Goal: Transaction & Acquisition: Purchase product/service

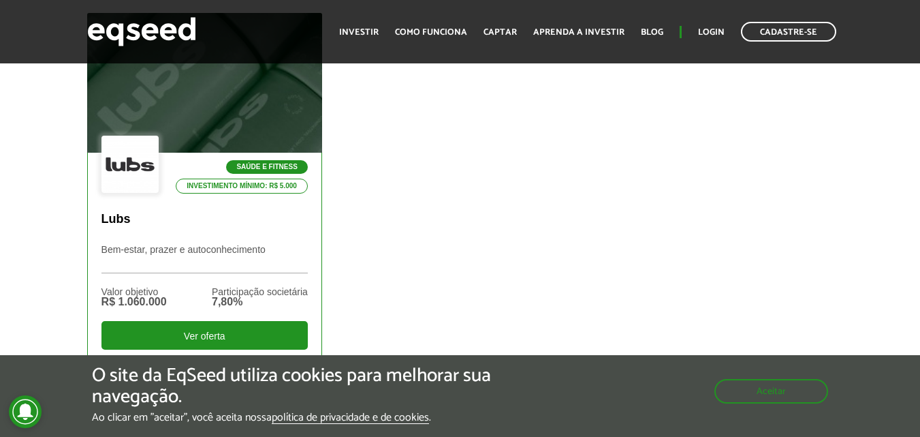
scroll to position [545, 0]
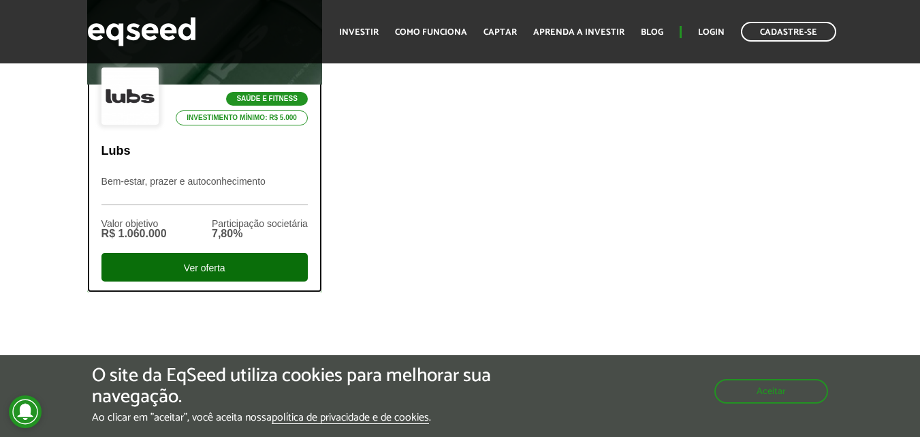
click at [249, 268] on div "Ver oferta" at bounding box center [204, 267] width 206 height 29
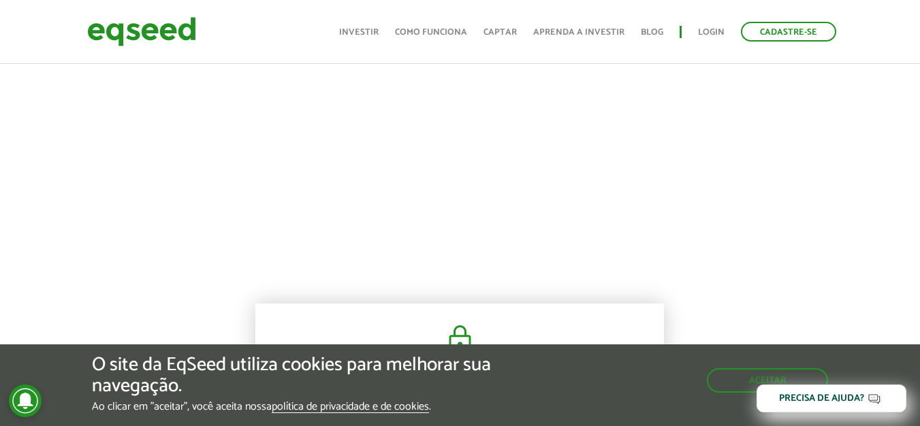
scroll to position [341, 0]
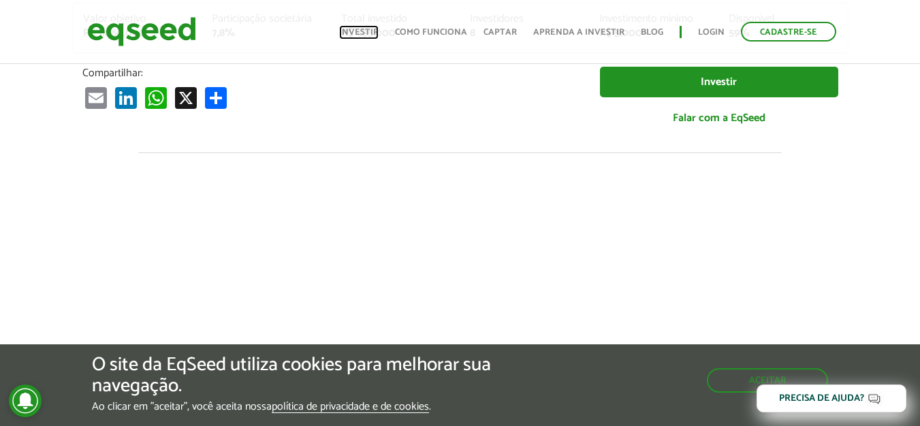
click at [364, 32] on link "Investir" at bounding box center [359, 32] width 40 height 9
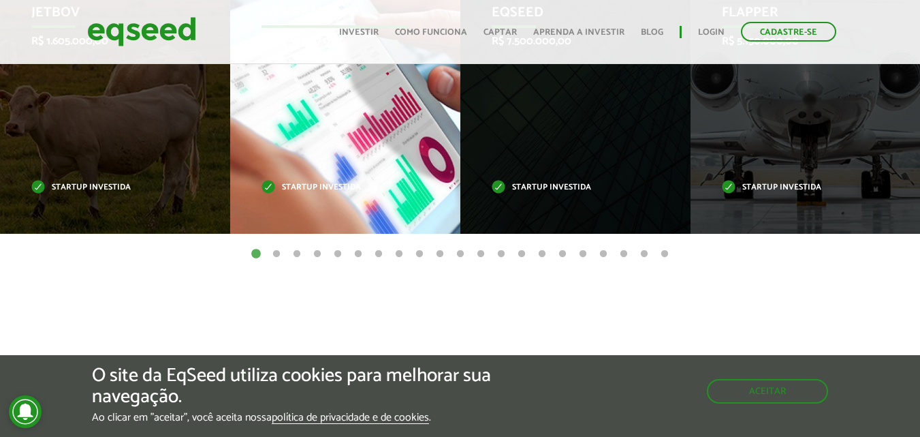
scroll to position [681, 0]
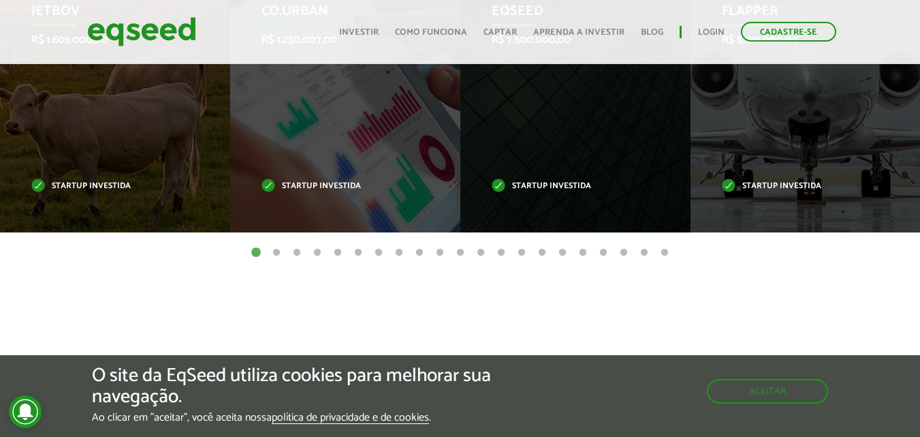
click at [279, 249] on button "2" at bounding box center [277, 253] width 14 height 14
